Goal: Entertainment & Leisure: Consume media (video, audio)

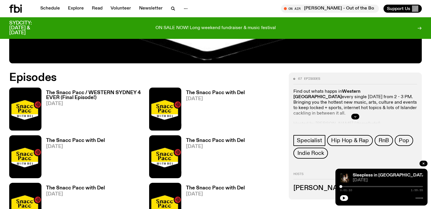
scroll to position [251, 0]
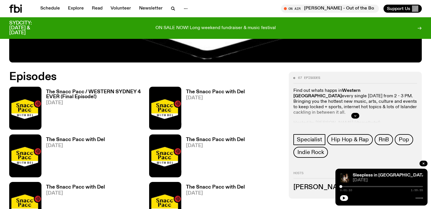
click at [102, 140] on h3 "The Snacc Pacc with Del" at bounding box center [75, 139] width 59 height 5
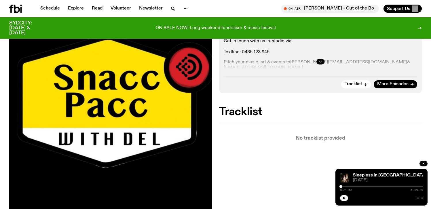
scroll to position [143, 0]
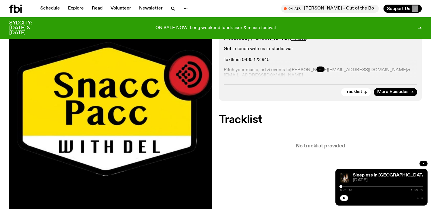
click at [319, 70] on icon "button" at bounding box center [319, 69] width 3 height 3
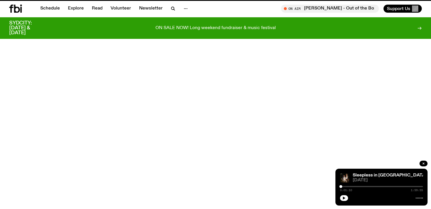
scroll to position [251, 0]
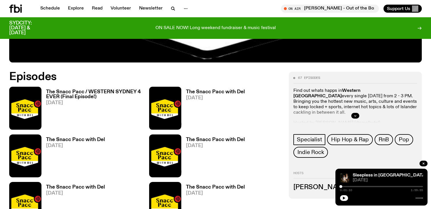
click at [209, 152] on link "The Snacc Pacc with Del [DATE]" at bounding box center [212, 157] width 63 height 40
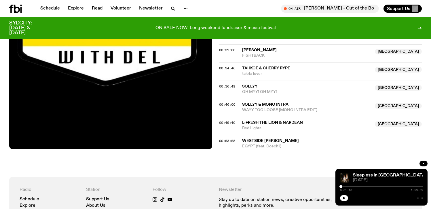
scroll to position [337, 0]
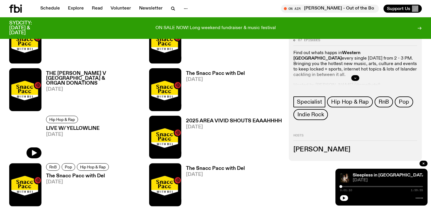
scroll to position [466, 0]
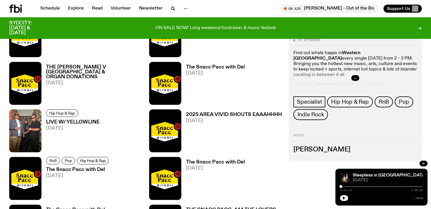
click at [208, 164] on h3 "The Snacc Pacc with Del" at bounding box center [215, 162] width 59 height 5
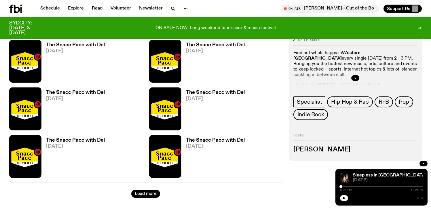
scroll to position [1299, 0]
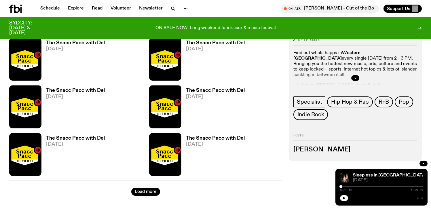
click at [217, 136] on h3 "The Snacc Pacc with Del" at bounding box center [215, 138] width 59 height 5
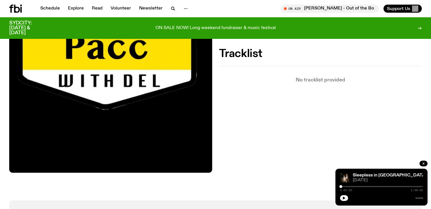
scroll to position [209, 0]
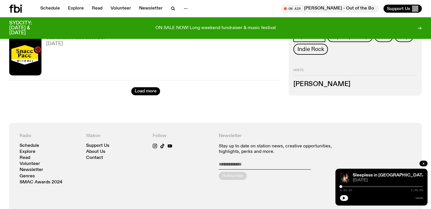
scroll to position [1873, 0]
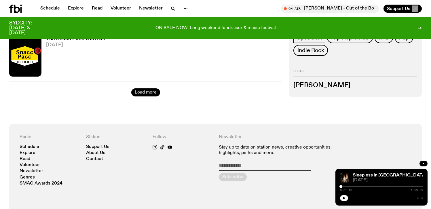
click at [151, 89] on button "Load more" at bounding box center [145, 92] width 29 height 8
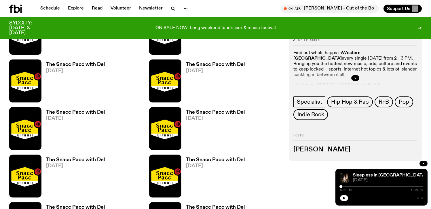
scroll to position [1332, 0]
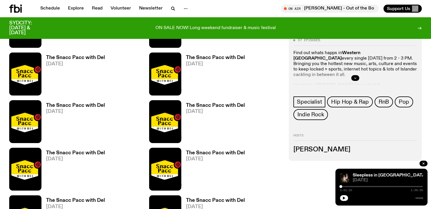
click at [66, 106] on h3 "The Snacc Pacc with Del" at bounding box center [75, 105] width 59 height 5
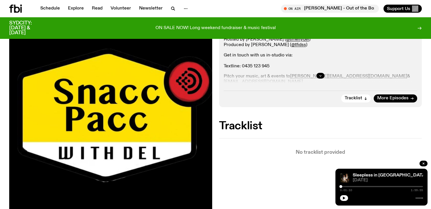
scroll to position [137, 0]
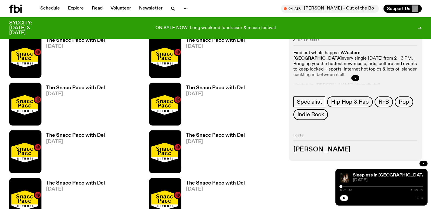
scroll to position [1253, 0]
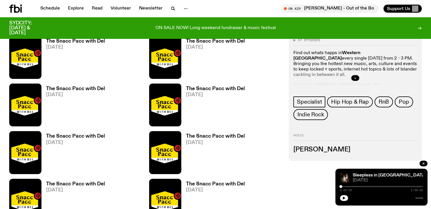
click at [214, 97] on span "[DATE]" at bounding box center [215, 94] width 59 height 5
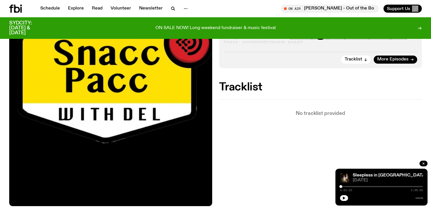
scroll to position [175, 0]
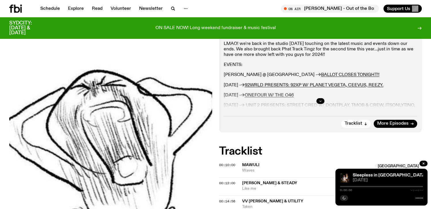
click at [320, 98] on button "button" at bounding box center [320, 101] width 8 height 6
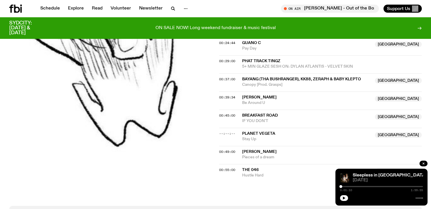
scroll to position [403, 0]
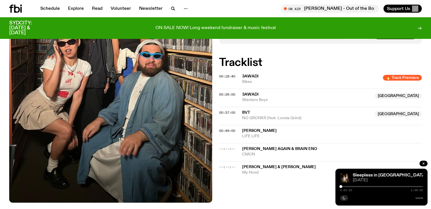
scroll to position [204, 0]
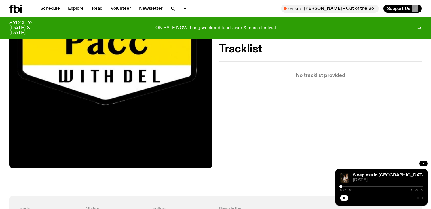
scroll to position [217, 0]
